Goal: Task Accomplishment & Management: Manage account settings

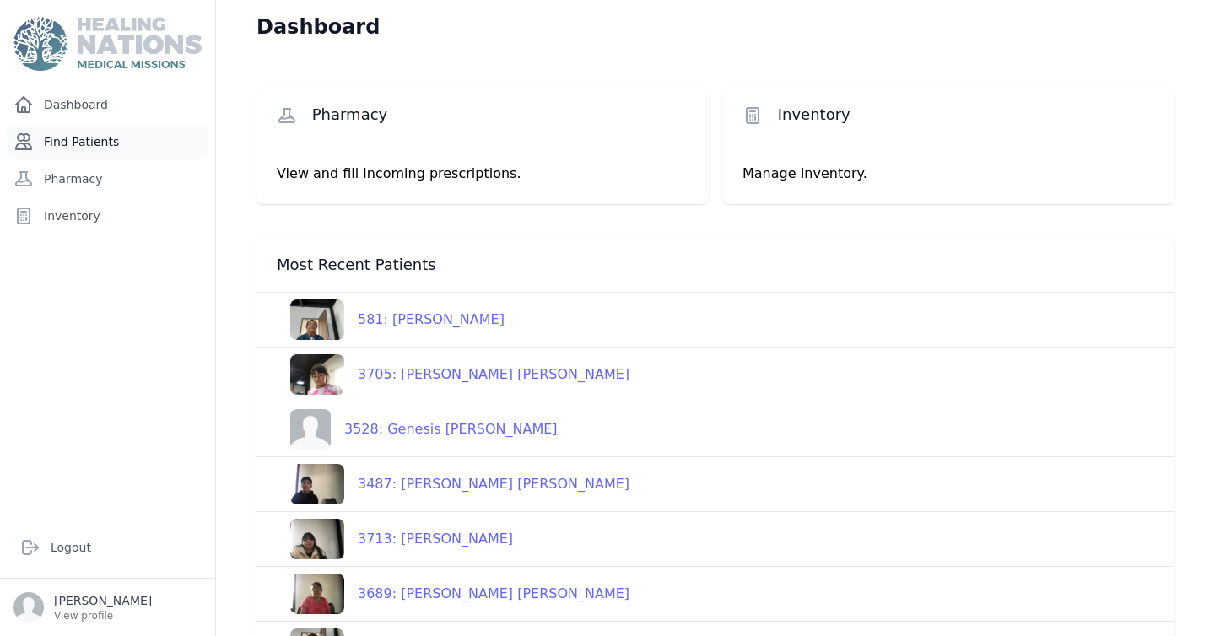
click at [82, 148] on link "Find Patients" at bounding box center [108, 142] width 202 height 34
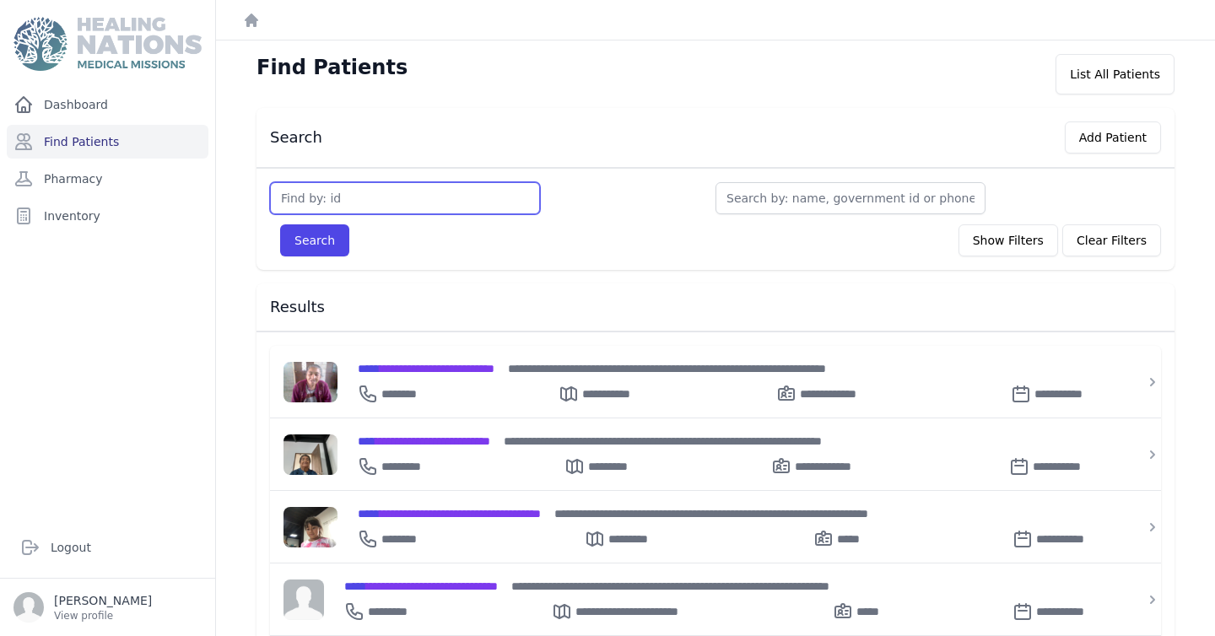
click at [327, 204] on input "text" at bounding box center [405, 198] width 270 height 32
type input "3528"
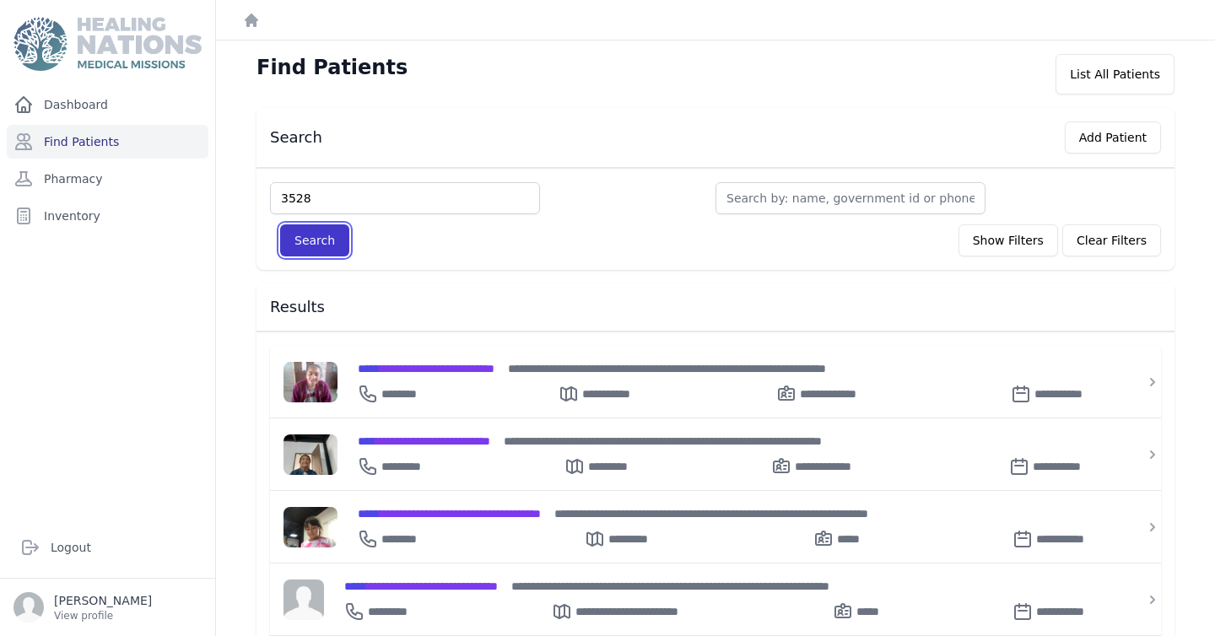
click at [319, 240] on button "Search" at bounding box center [314, 240] width 69 height 32
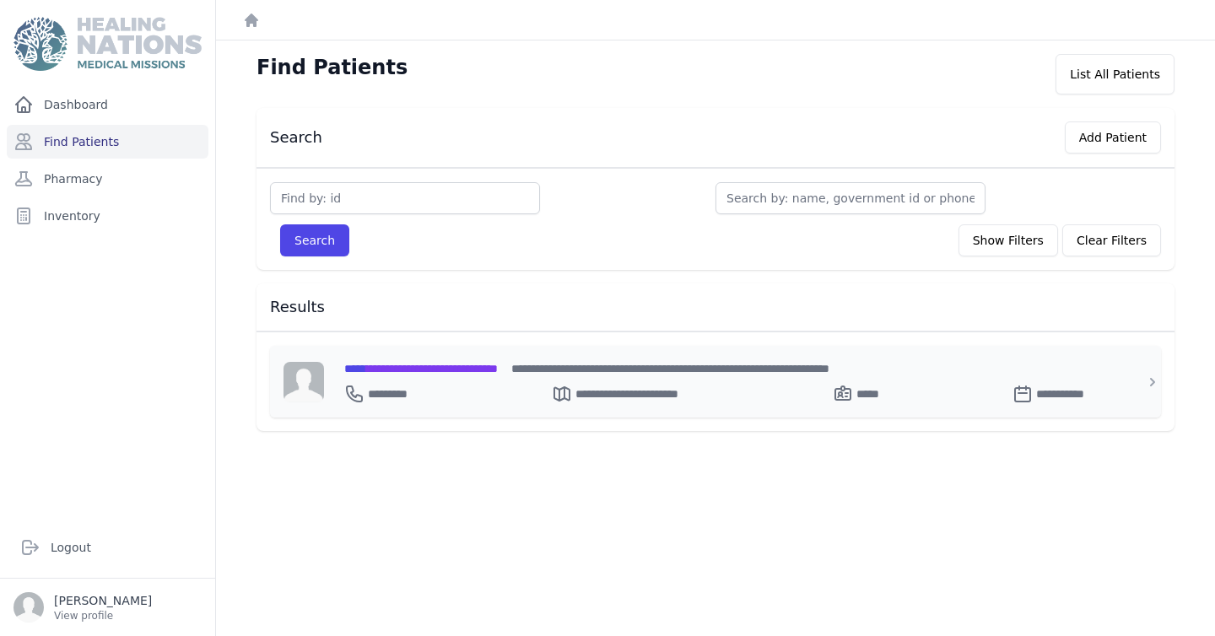
click at [470, 369] on span "**********" at bounding box center [421, 369] width 154 height 12
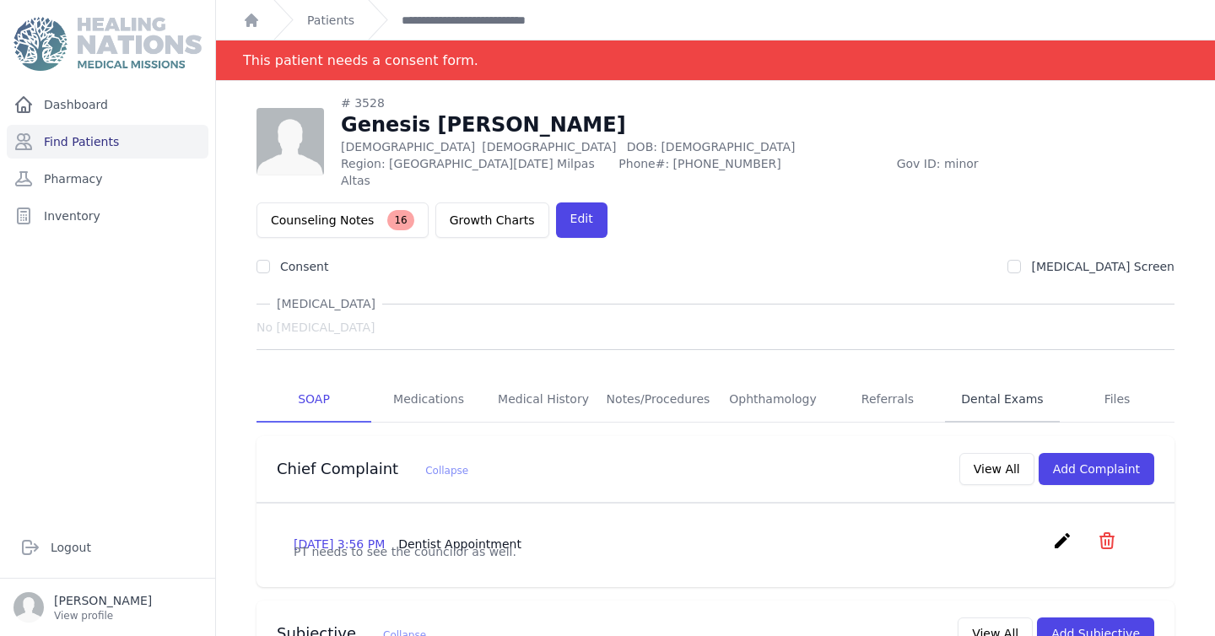
click at [1014, 385] on link "Dental Exams" at bounding box center [1002, 400] width 115 height 46
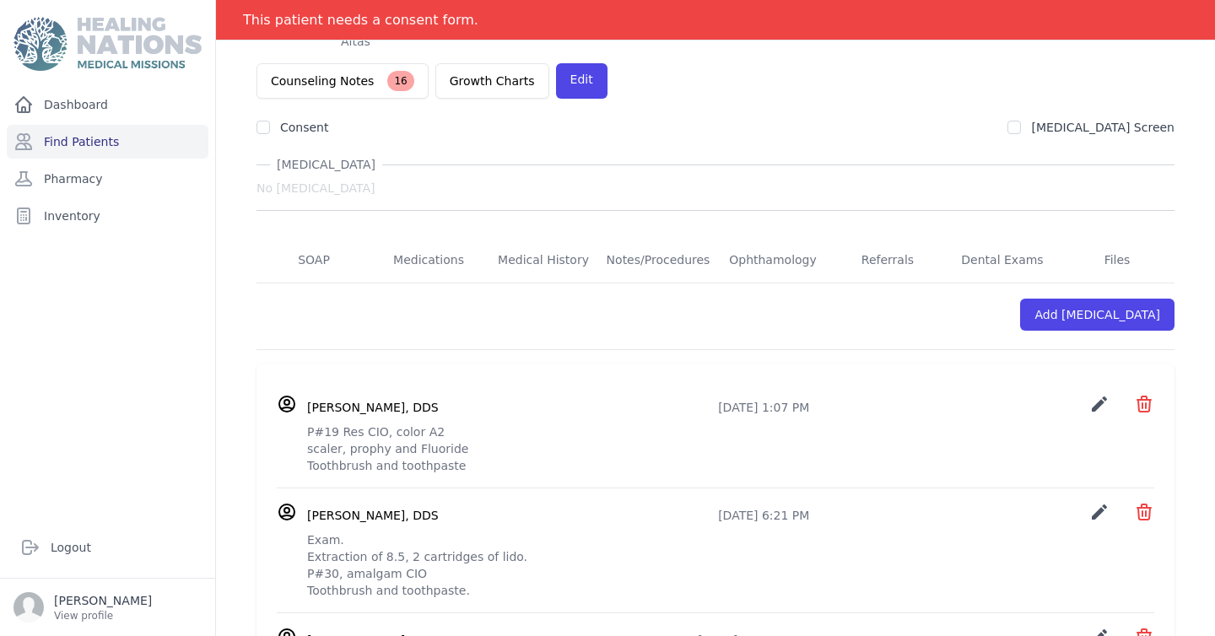
scroll to position [181, 0]
click at [512, 422] on p "P#19 Res CIO, color A2 scaler, prophy and Fluoride Toothbrush and toothpaste" at bounding box center [730, 447] width 847 height 51
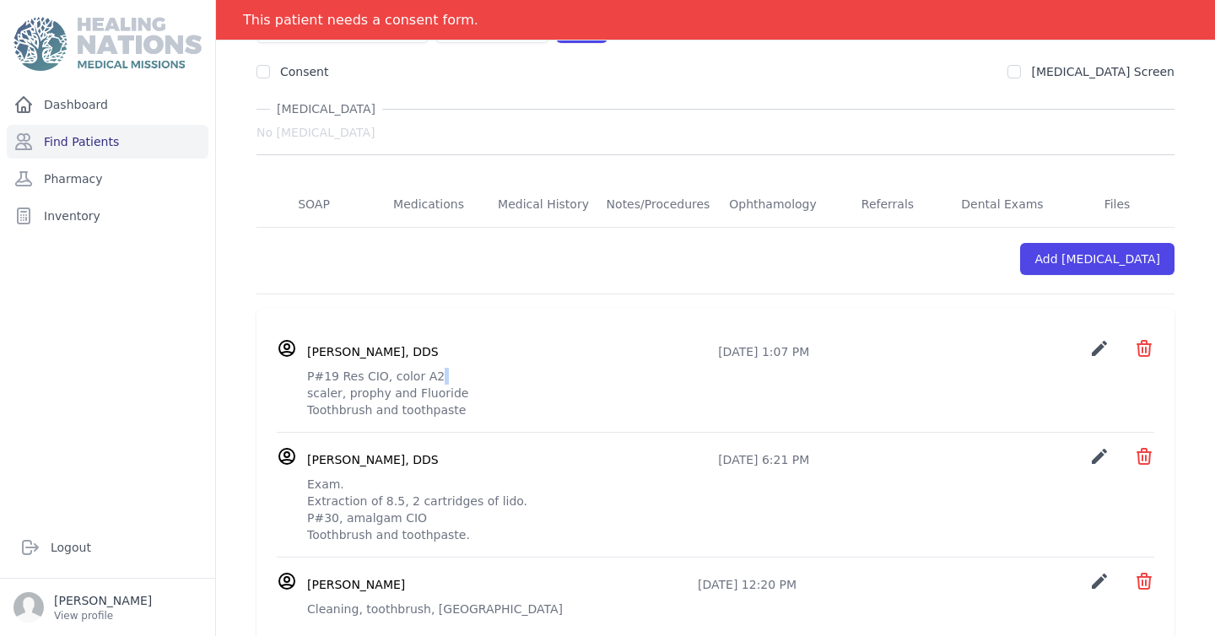
scroll to position [242, 0]
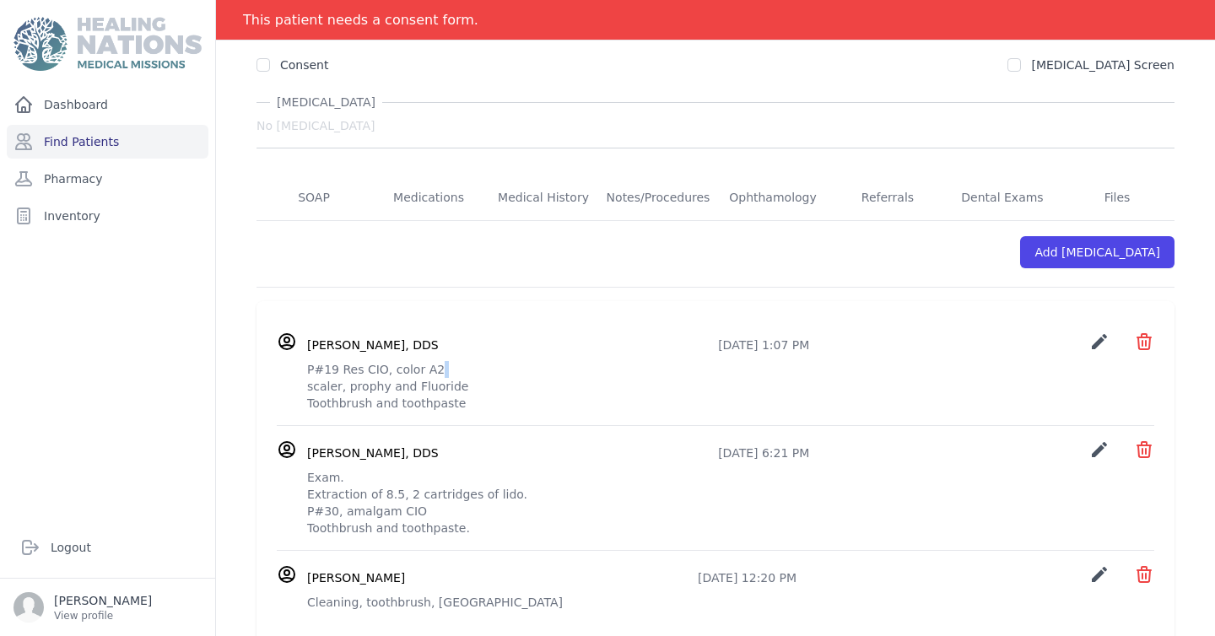
click at [1099, 332] on icon "create" at bounding box center [1099, 342] width 20 height 20
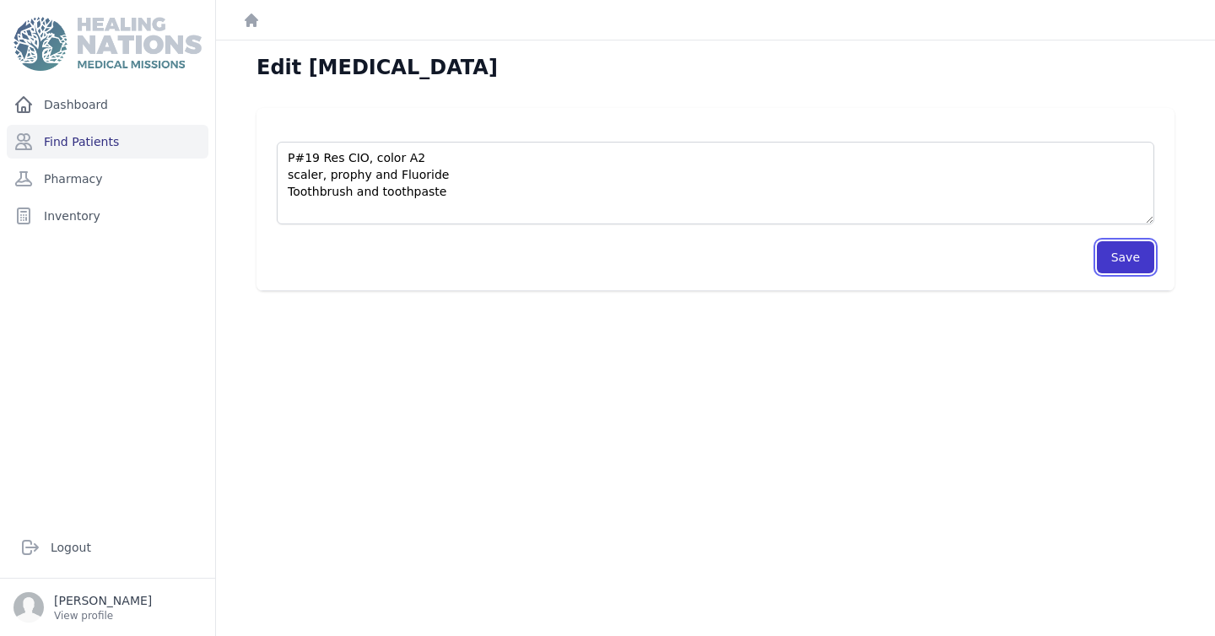
click at [1126, 259] on button "Save" at bounding box center [1125, 257] width 57 height 32
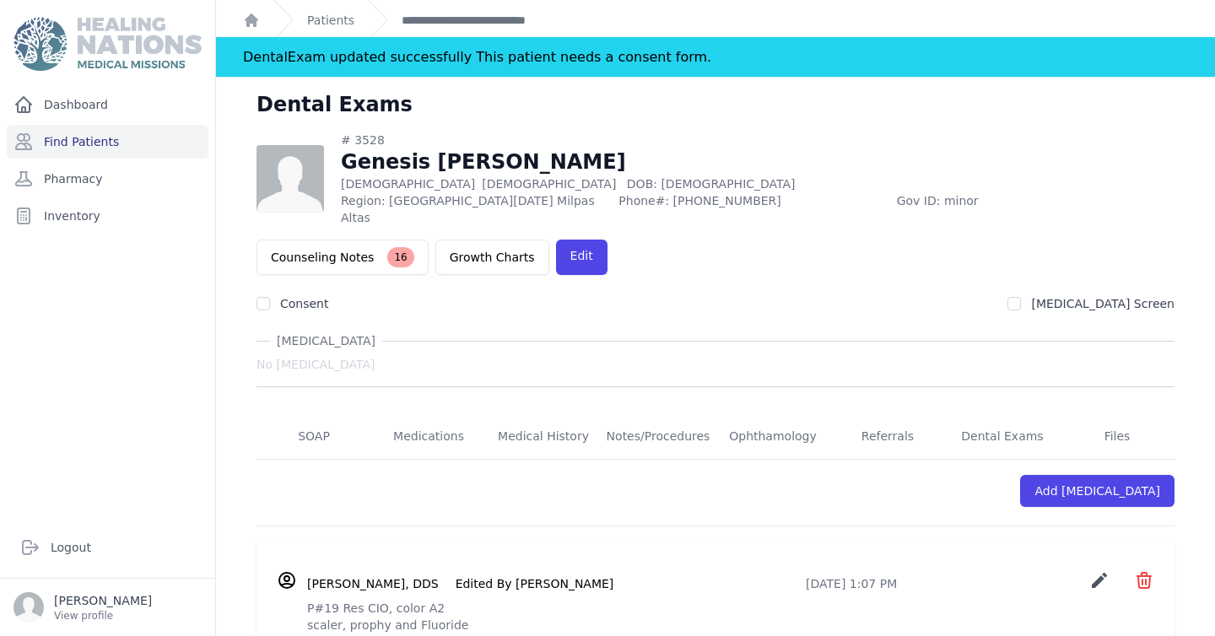
scroll to position [3, 0]
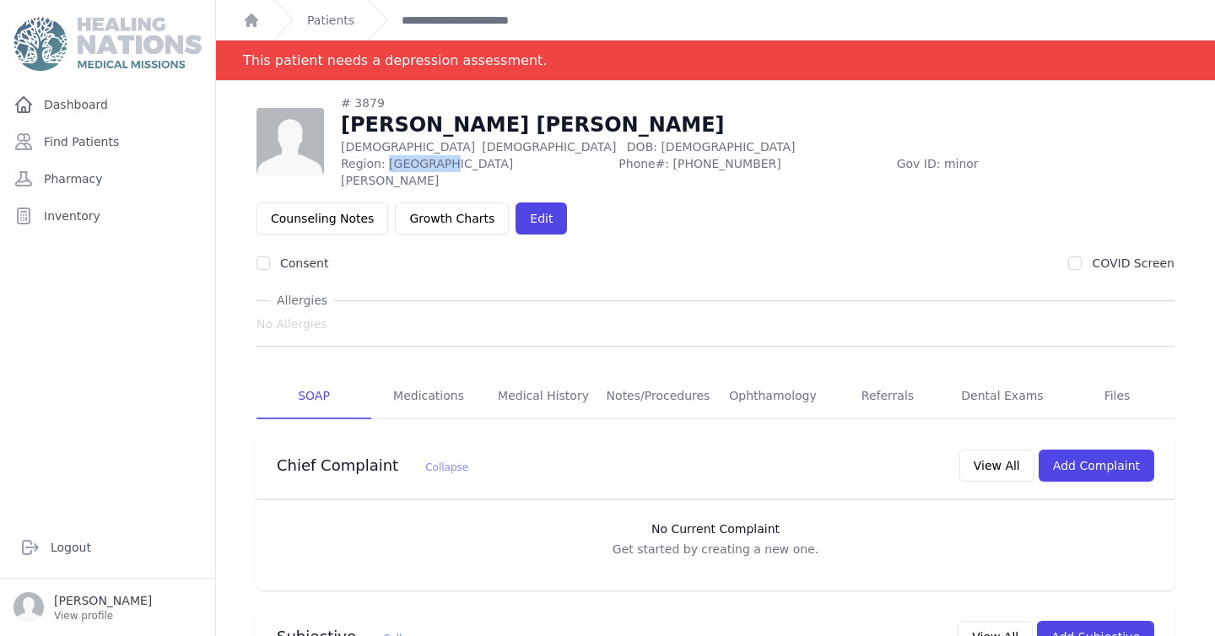
drag, startPoint x: 442, startPoint y: 162, endPoint x: 386, endPoint y: 164, distance: 55.7
click at [386, 164] on span "Region: San Lucas" at bounding box center [474, 172] width 267 height 34
copy span "San Lucas"
drag, startPoint x: 570, startPoint y: 162, endPoint x: 509, endPoint y: 163, distance: 60.8
click at [618, 163] on span "Phone#: 54498965" at bounding box center [751, 172] width 267 height 34
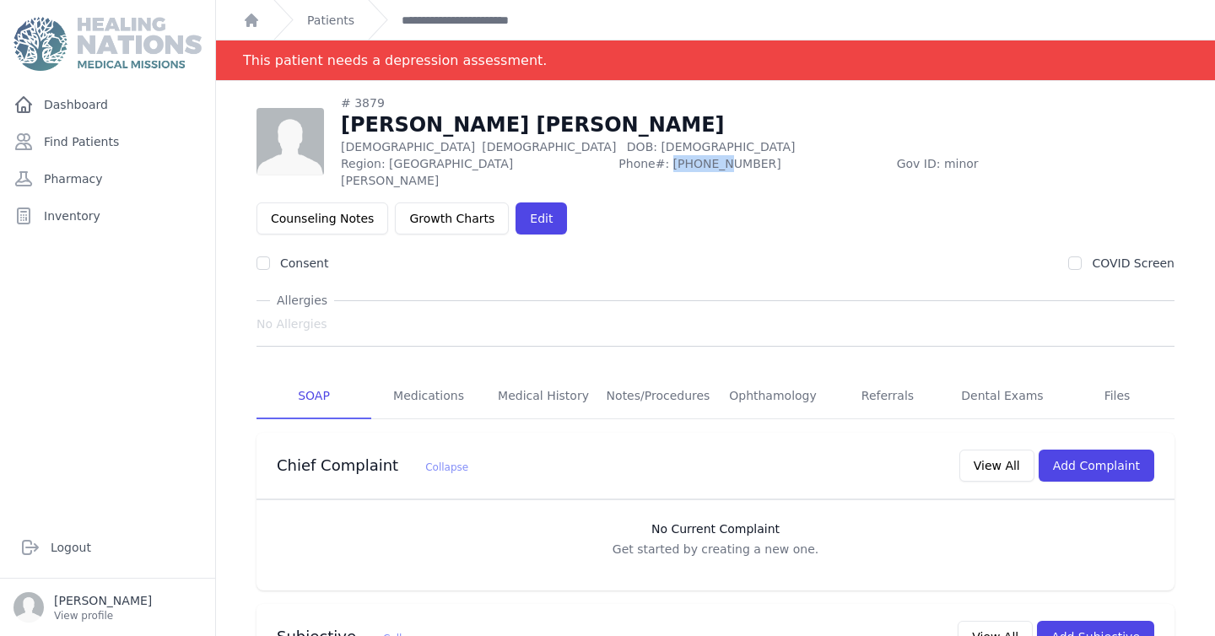
copy span "54498965"
click at [263, 256] on input "Consent" at bounding box center [262, 262] width 13 height 13
checkbox input "true"
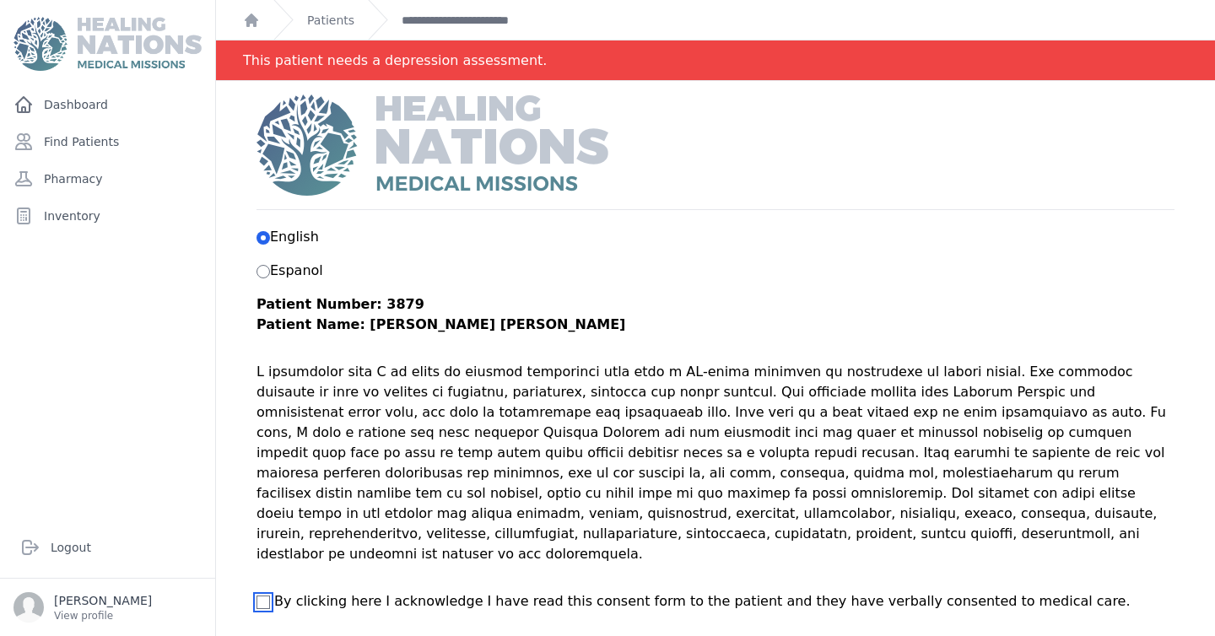
click at [260, 596] on input "By clicking here I acknowledge I have read this consent form to the patient and…" at bounding box center [262, 602] width 13 height 13
checkbox input "true"
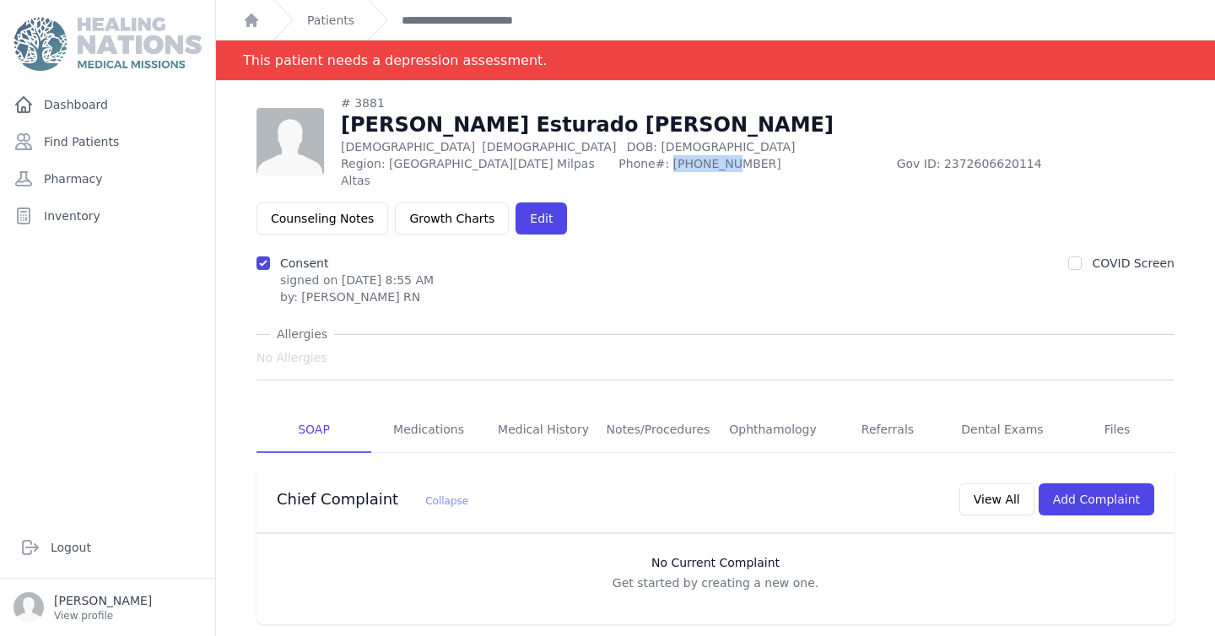
drag, startPoint x: 642, startPoint y: 165, endPoint x: 581, endPoint y: 168, distance: 60.8
click at [618, 168] on span "Phone#: [PHONE_NUMBER]" at bounding box center [751, 172] width 267 height 34
copy span "3275 3075"
click at [786, 187] on div "# 3881 [PERSON_NAME] Esturado [PERSON_NAME] [DEMOGRAPHIC_DATA] [DEMOGRAPHIC_DAT…" at bounding box center [715, 164] width 918 height 140
drag, startPoint x: 766, startPoint y: 165, endPoint x: 856, endPoint y: 163, distance: 90.3
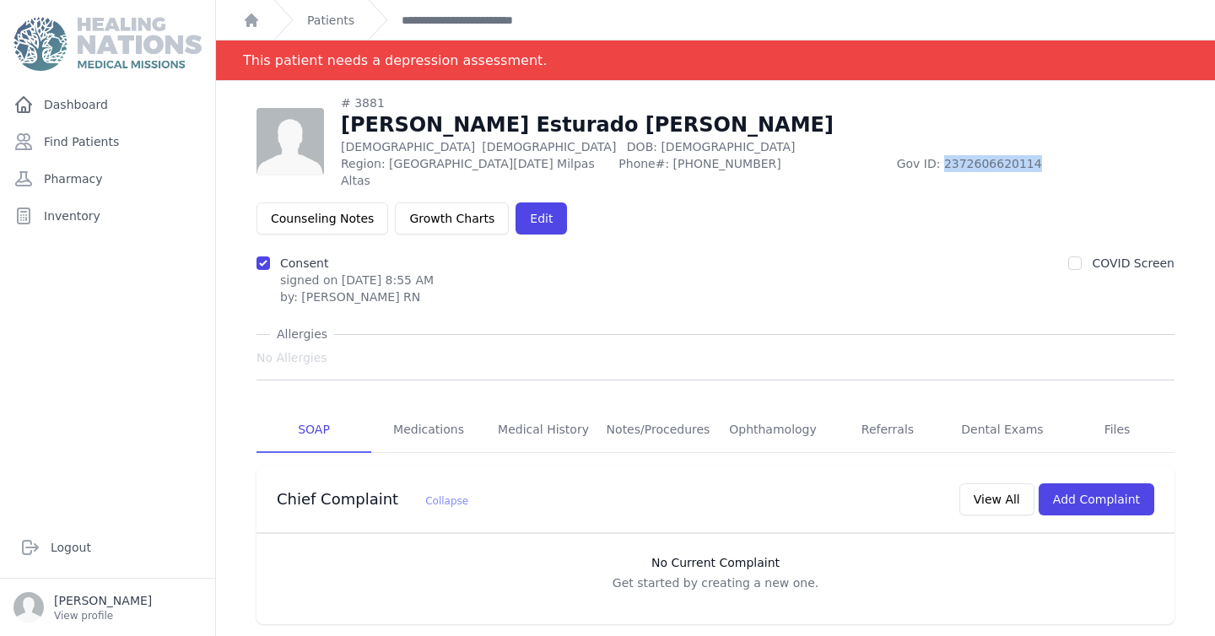
click at [897, 163] on span "Gov ID: 2372606620114" at bounding box center [1036, 172] width 278 height 34
copy span "2372606620114"
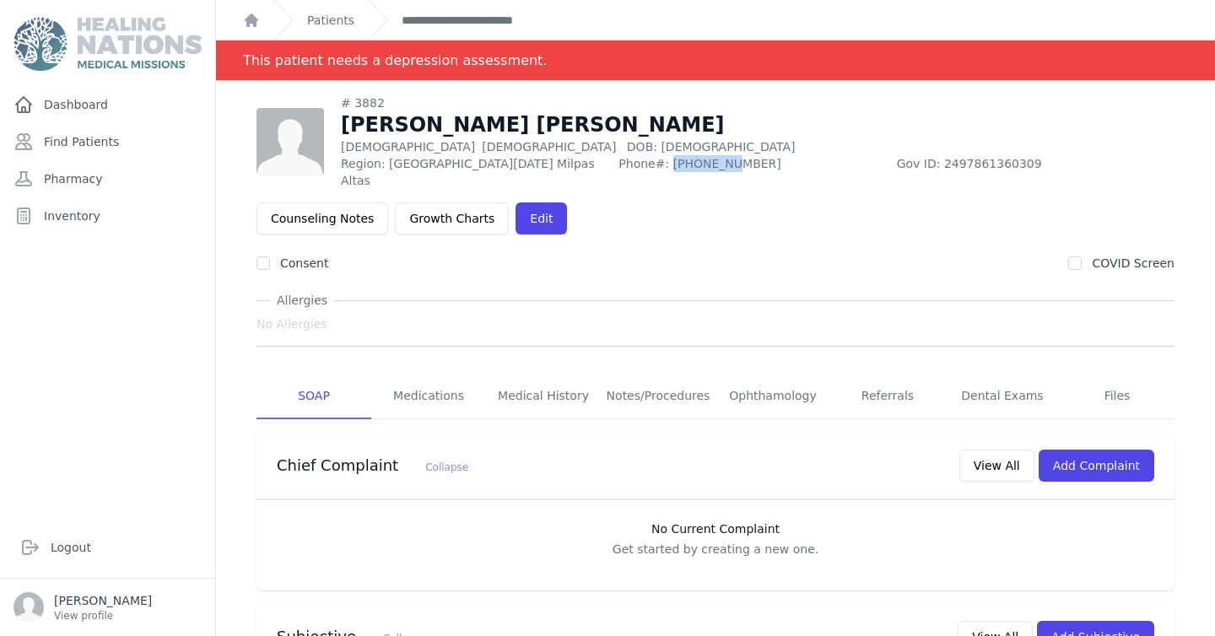
drag, startPoint x: 583, startPoint y: 165, endPoint x: 648, endPoint y: 165, distance: 65.0
click at [648, 165] on span "Phone#: [PHONE_NUMBER]" at bounding box center [751, 172] width 267 height 34
copy span "3392 9905"
click at [390, 100] on div "# 3882" at bounding box center [758, 102] width 834 height 17
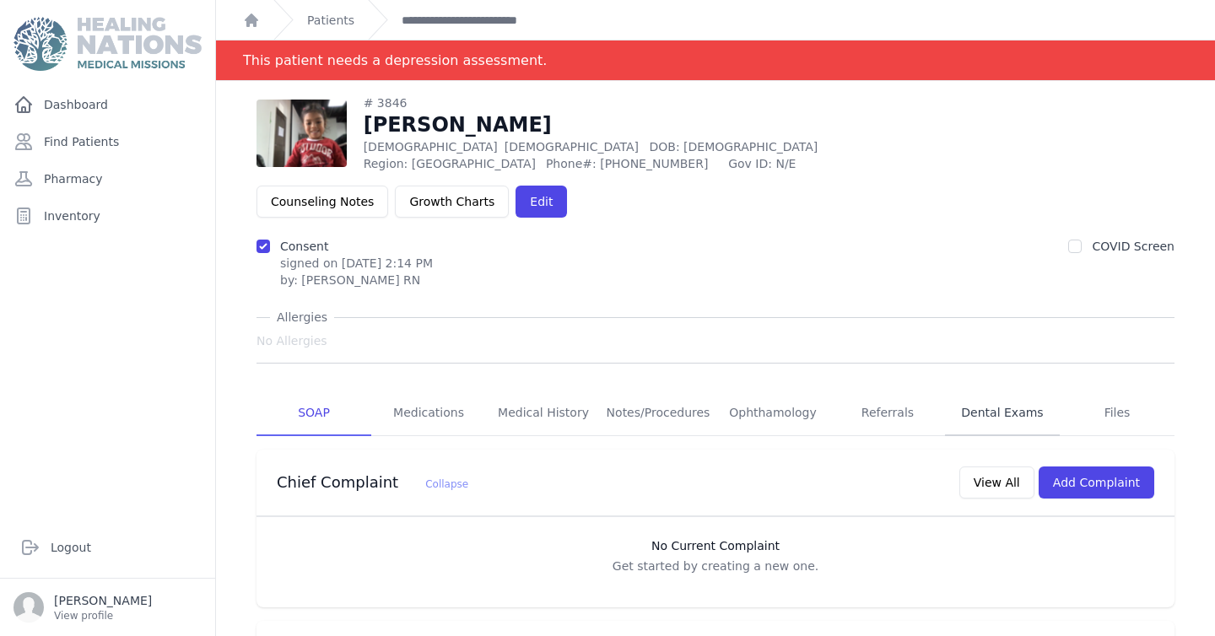
click at [1002, 391] on link "Dental Exams" at bounding box center [1002, 414] width 115 height 46
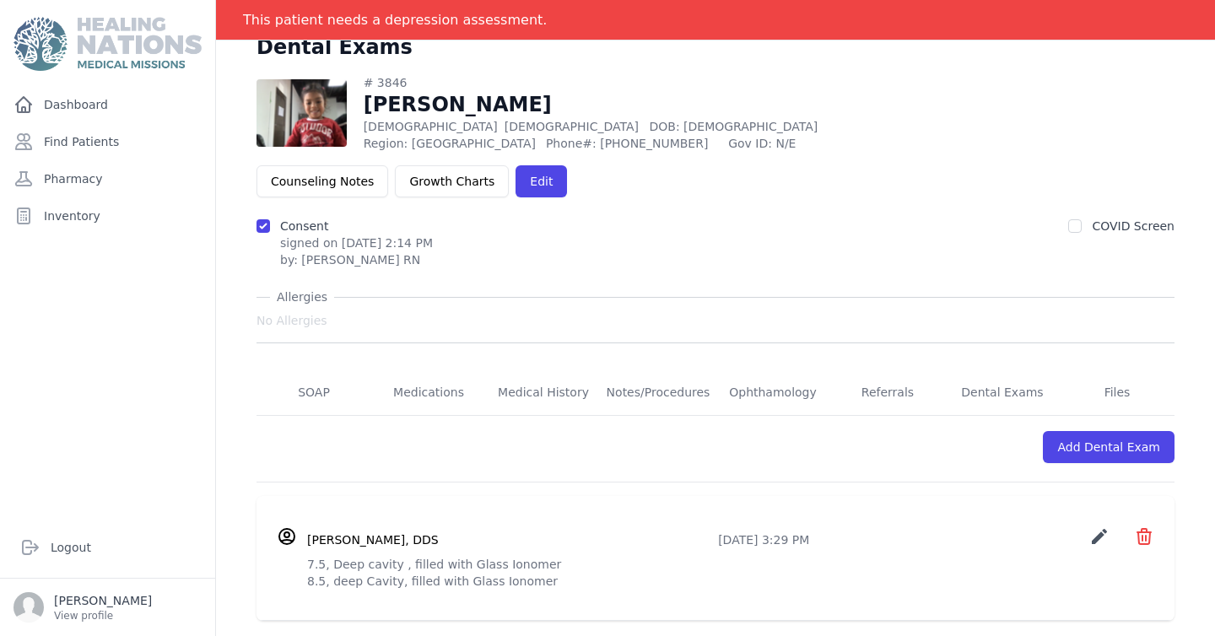
scroll to position [60, 0]
drag, startPoint x: 532, startPoint y: 146, endPoint x: 588, endPoint y: 143, distance: 56.6
click at [588, 143] on span "Phone#: [PHONE_NUMBER]" at bounding box center [632, 144] width 172 height 17
copy span "45526200"
